Goal: Navigation & Orientation: Find specific page/section

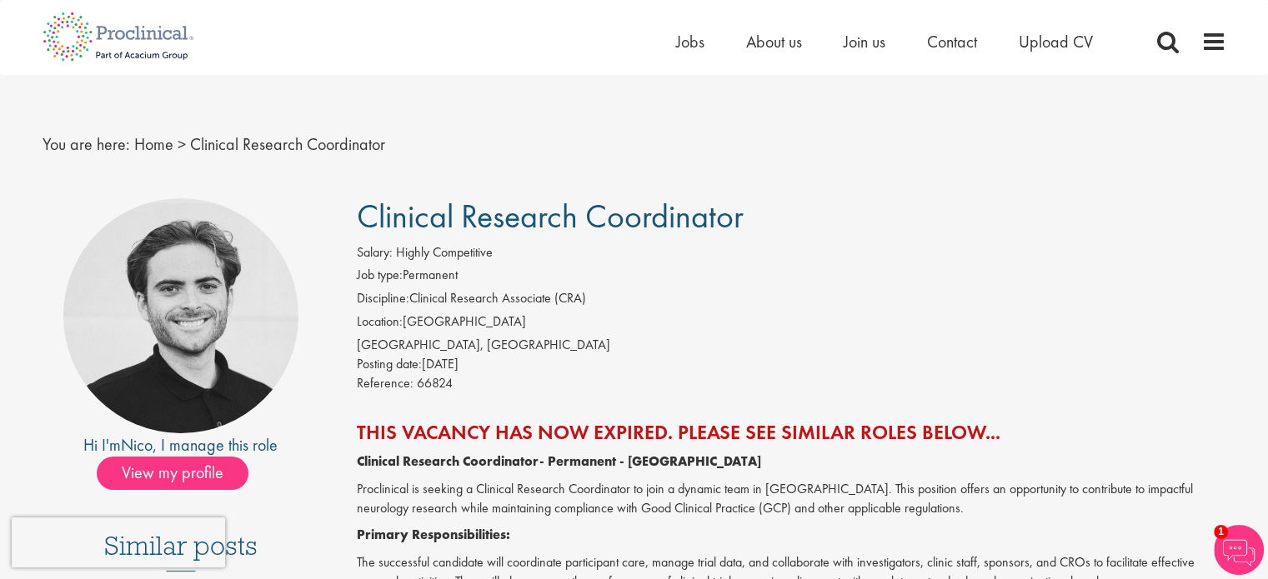
scroll to position [1, 0]
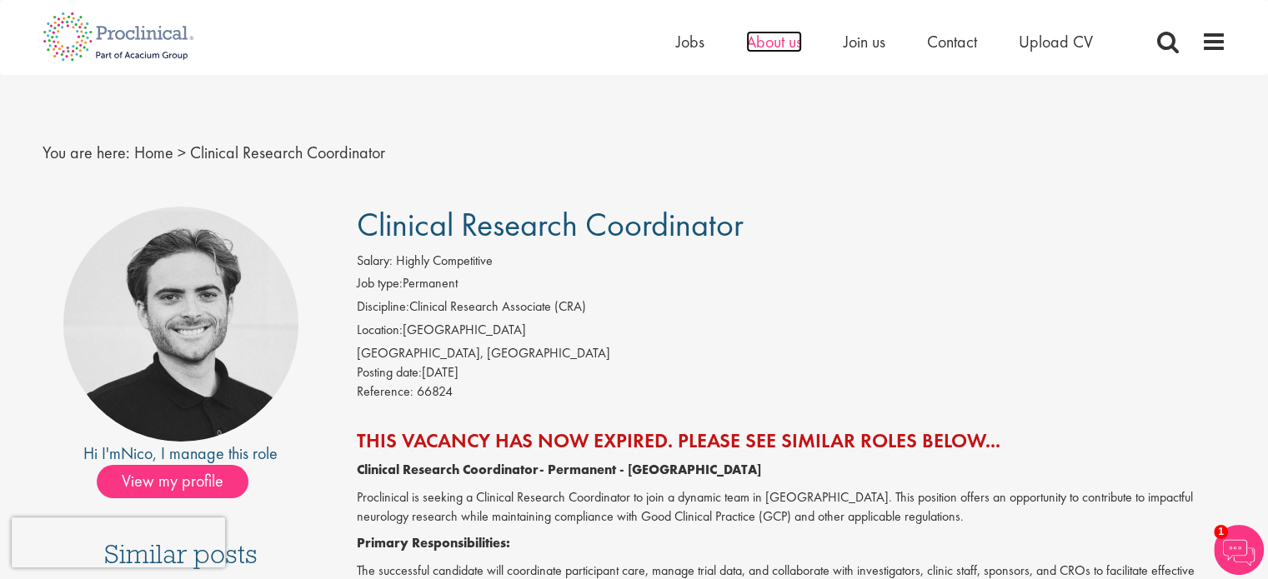
click at [790, 47] on span "About us" at bounding box center [774, 42] width 56 height 22
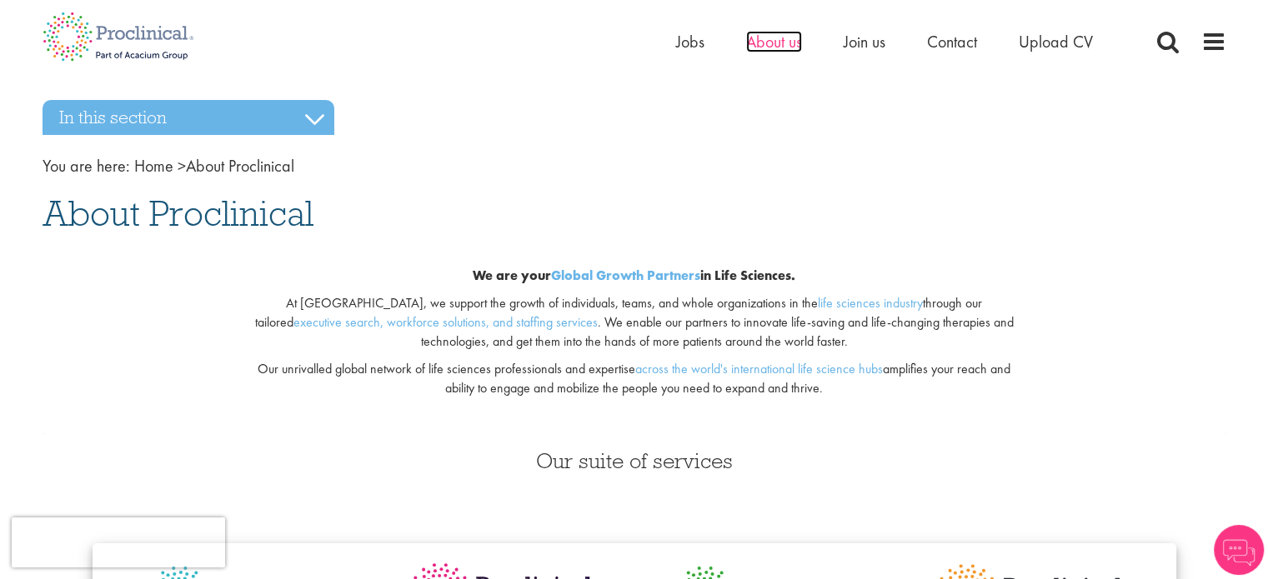
click at [790, 37] on span "About us" at bounding box center [774, 42] width 56 height 22
click at [1217, 38] on span at bounding box center [1213, 41] width 25 height 25
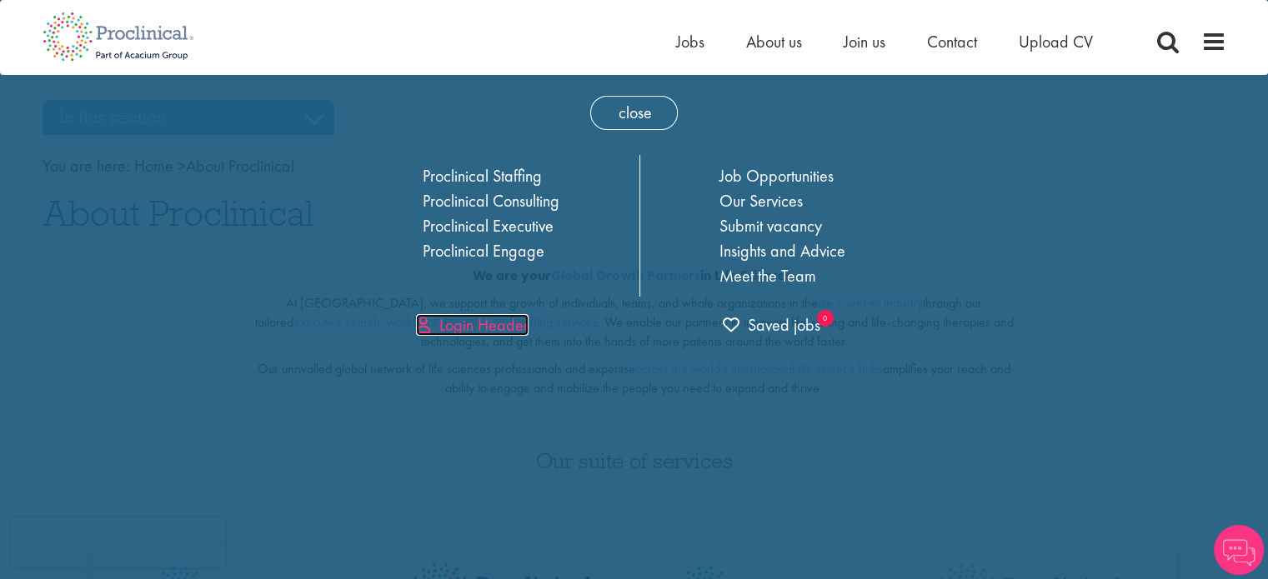
click at [494, 329] on link "Login Header" at bounding box center [472, 325] width 113 height 22
